Goal: Information Seeking & Learning: Learn about a topic

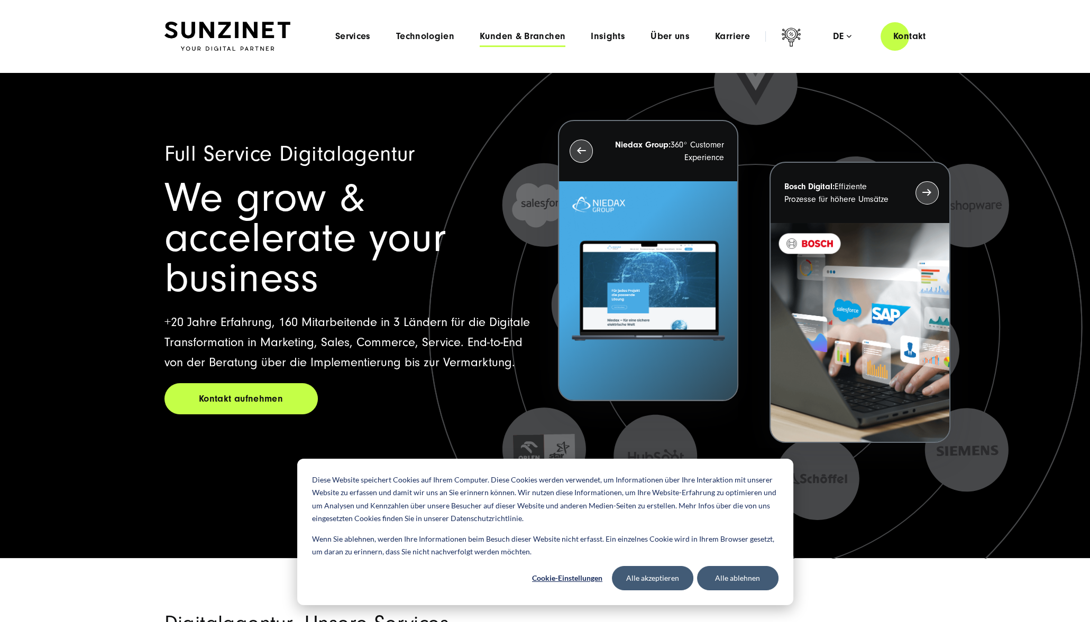
click at [512, 39] on span "Kunden & Branchen" at bounding box center [523, 36] width 86 height 11
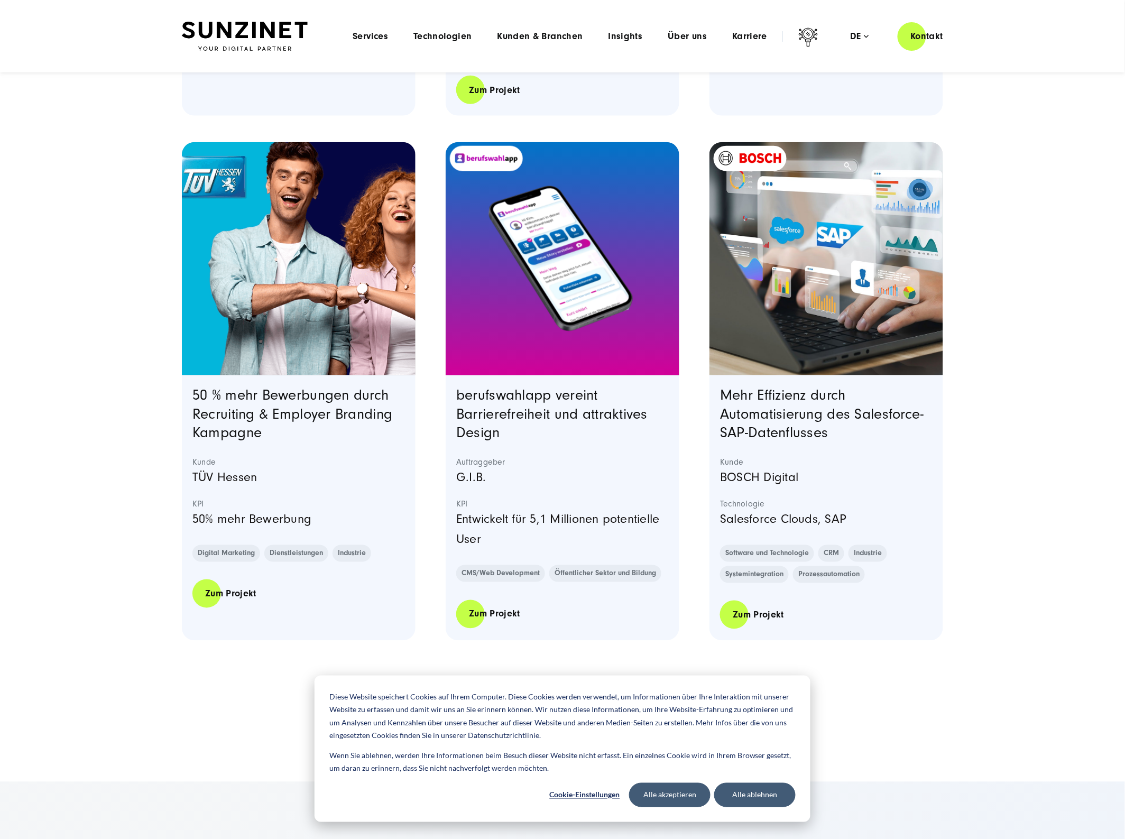
scroll to position [1823, 0]
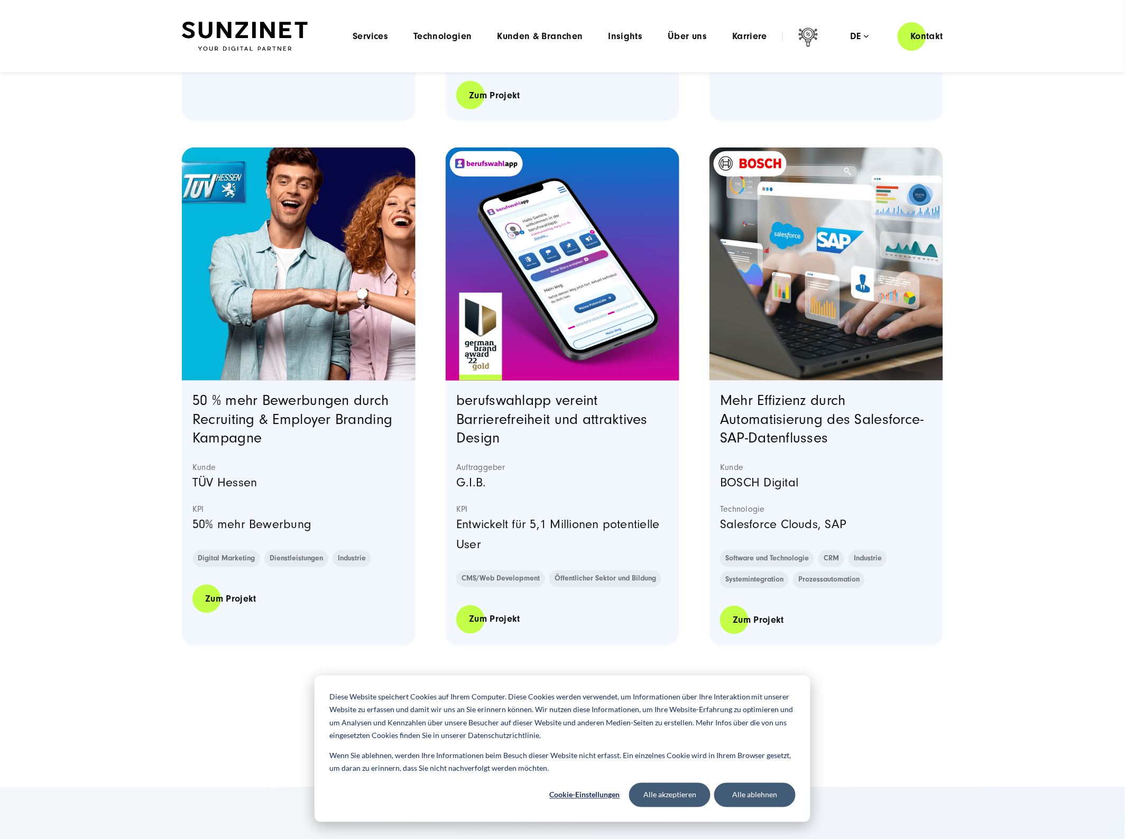
click at [577, 622] on link "Weitere laden" at bounding box center [563, 726] width 88 height 30
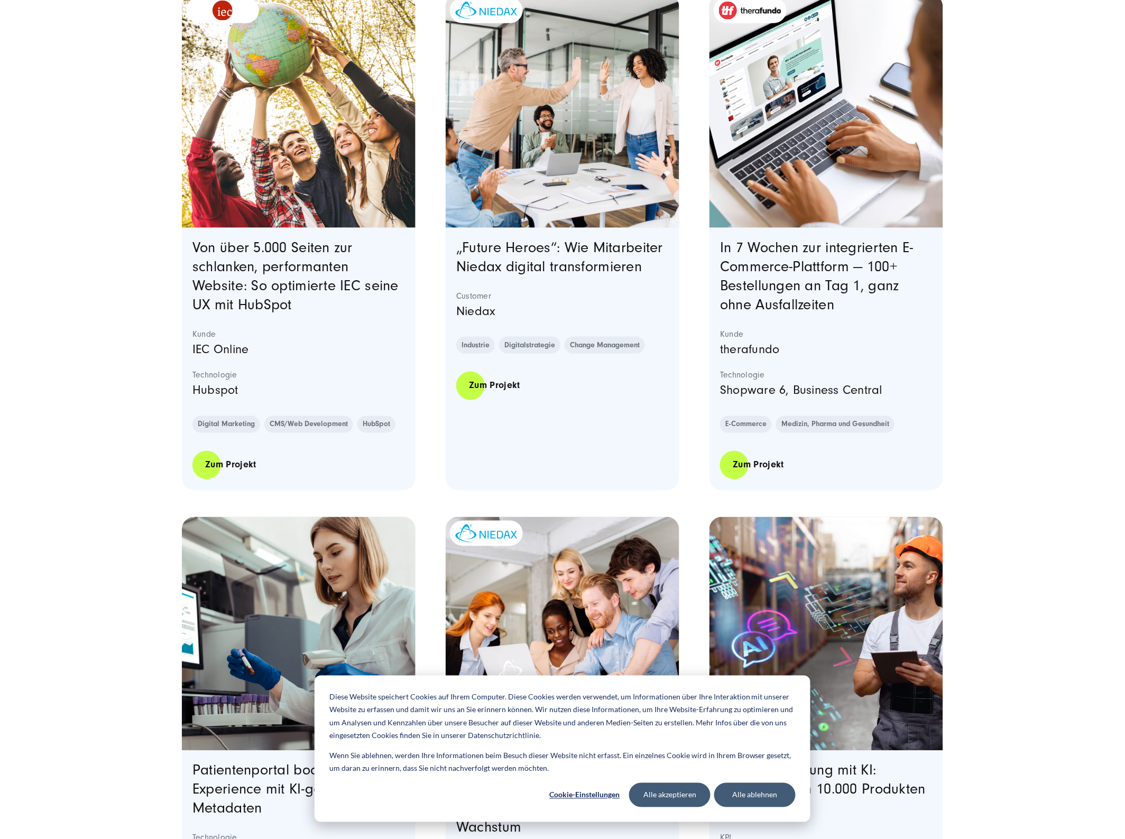
scroll to position [434, 0]
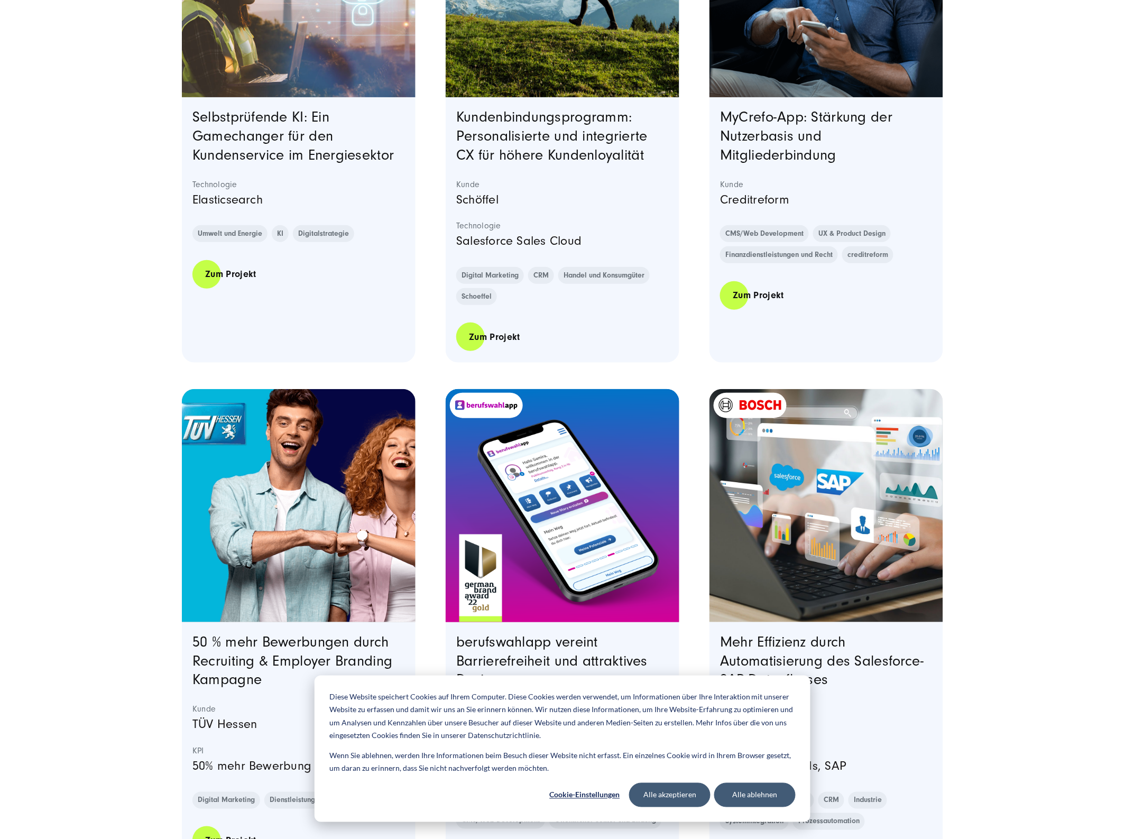
scroll to position [1634, 0]
